Goal: Task Accomplishment & Management: Manage account settings

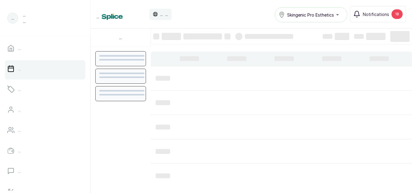
scroll to position [203, 0]
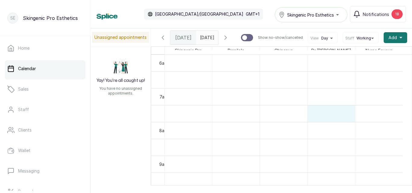
drag, startPoint x: 309, startPoint y: 119, endPoint x: 230, endPoint y: 116, distance: 79.1
click at [230, 116] on td at bounding box center [284, 113] width 238 height 17
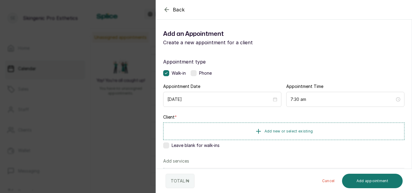
click at [167, 11] on icon "button" at bounding box center [166, 9] width 7 height 7
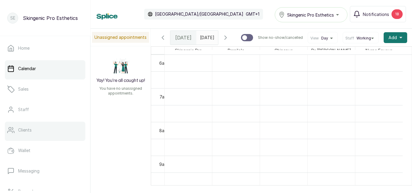
click at [22, 133] on link "Clients" at bounding box center [45, 130] width 81 height 17
